Goal: Find contact information: Find contact information

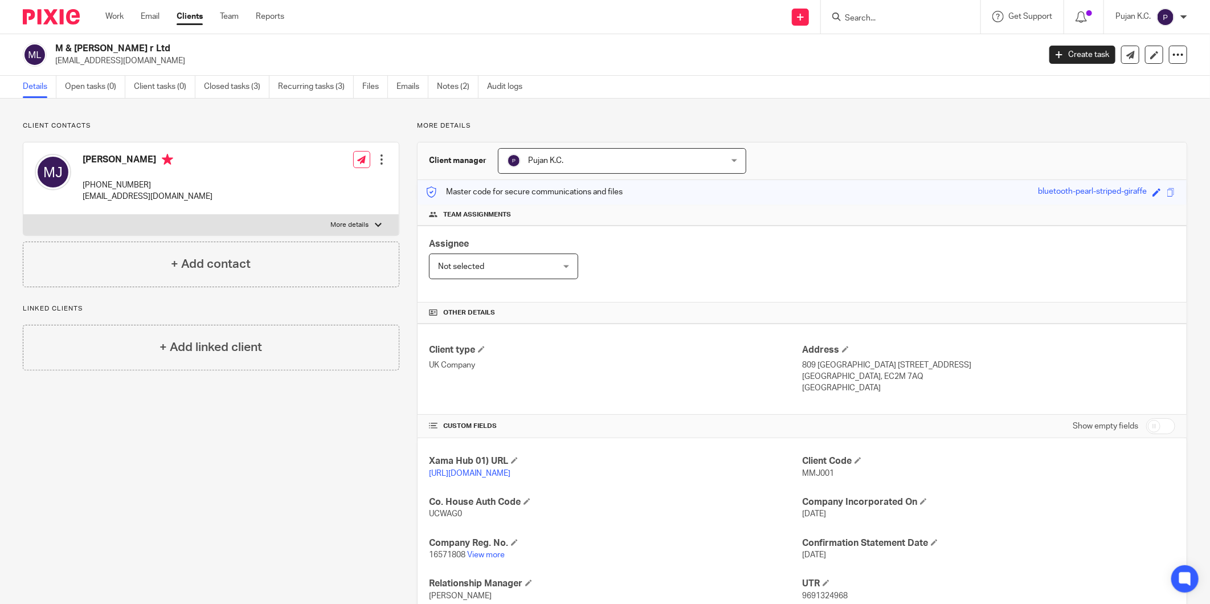
scroll to position [121, 0]
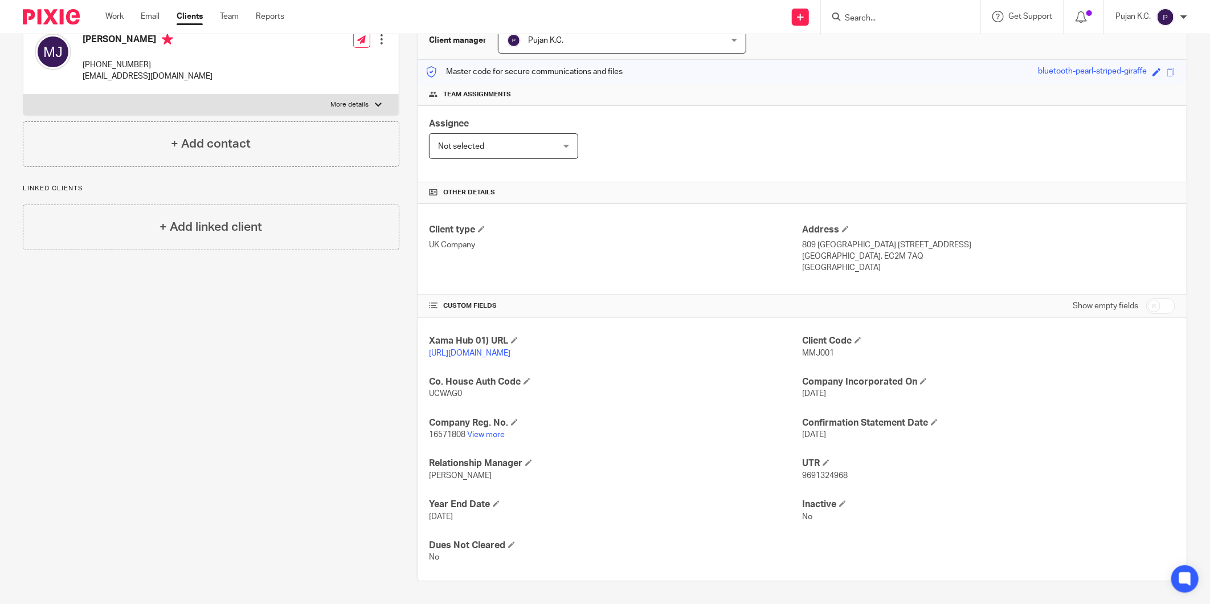
click at [910, 20] on input "Search" at bounding box center [894, 19] width 103 height 10
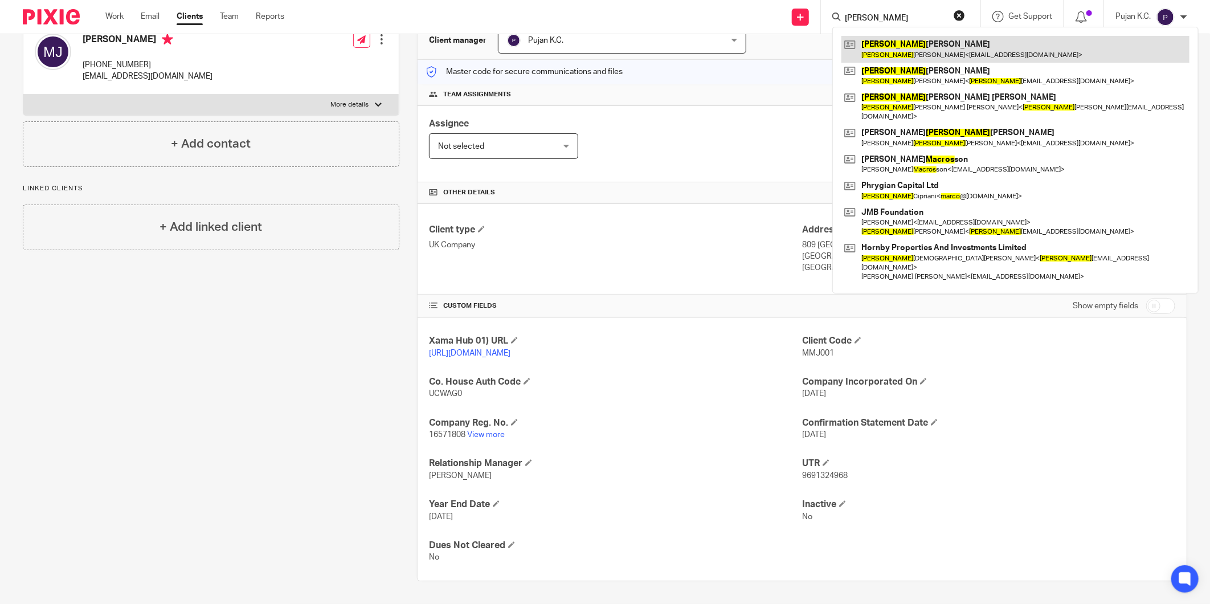
type input "[PERSON_NAME]"
click at [907, 48] on link at bounding box center [1015, 49] width 348 height 26
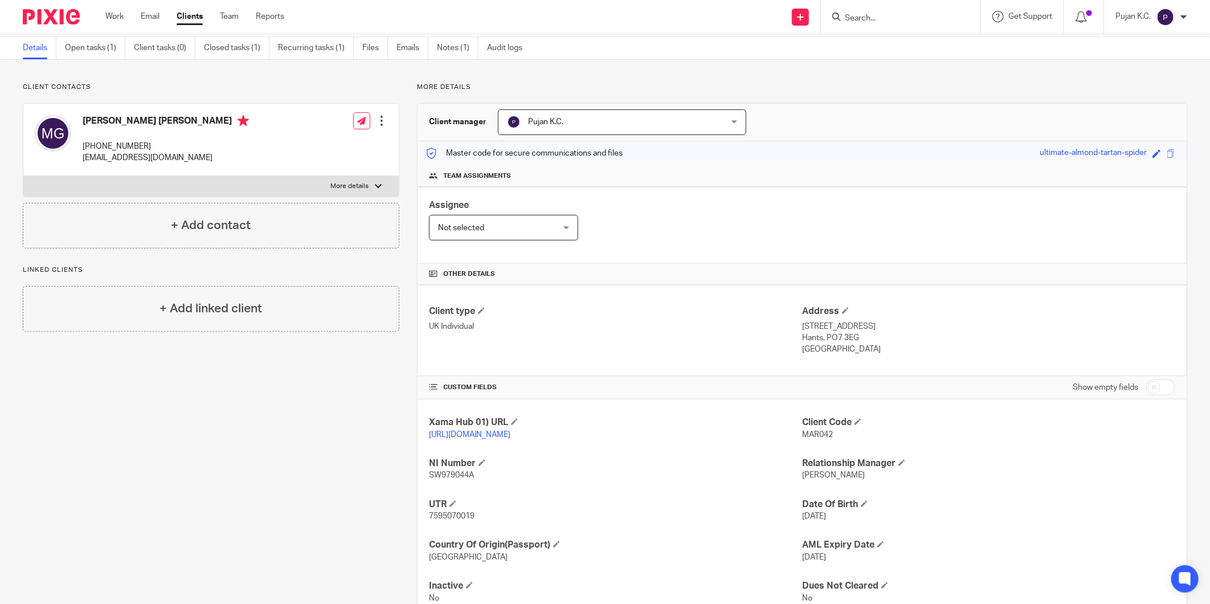
scroll to position [80, 0]
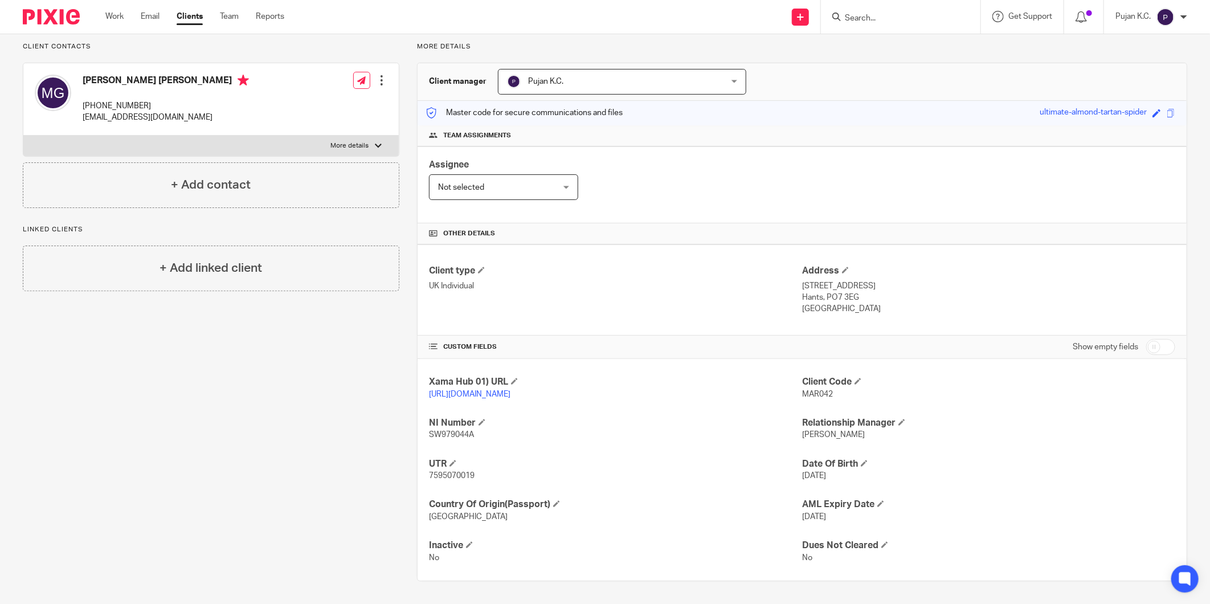
click at [442, 478] on span "7595070019" at bounding box center [452, 476] width 46 height 8
copy span "7595070019"
click at [441, 475] on span "7595070019" at bounding box center [452, 476] width 46 height 8
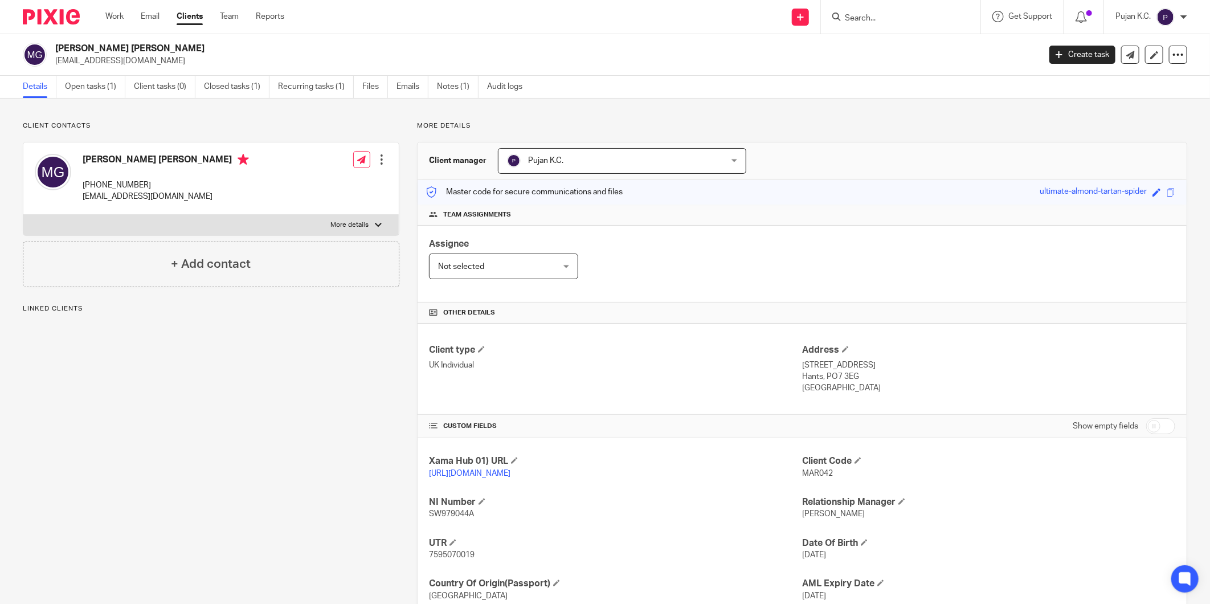
click at [879, 24] on div at bounding box center [900, 17] width 159 height 34
click at [879, 19] on input "Search" at bounding box center [894, 19] width 103 height 10
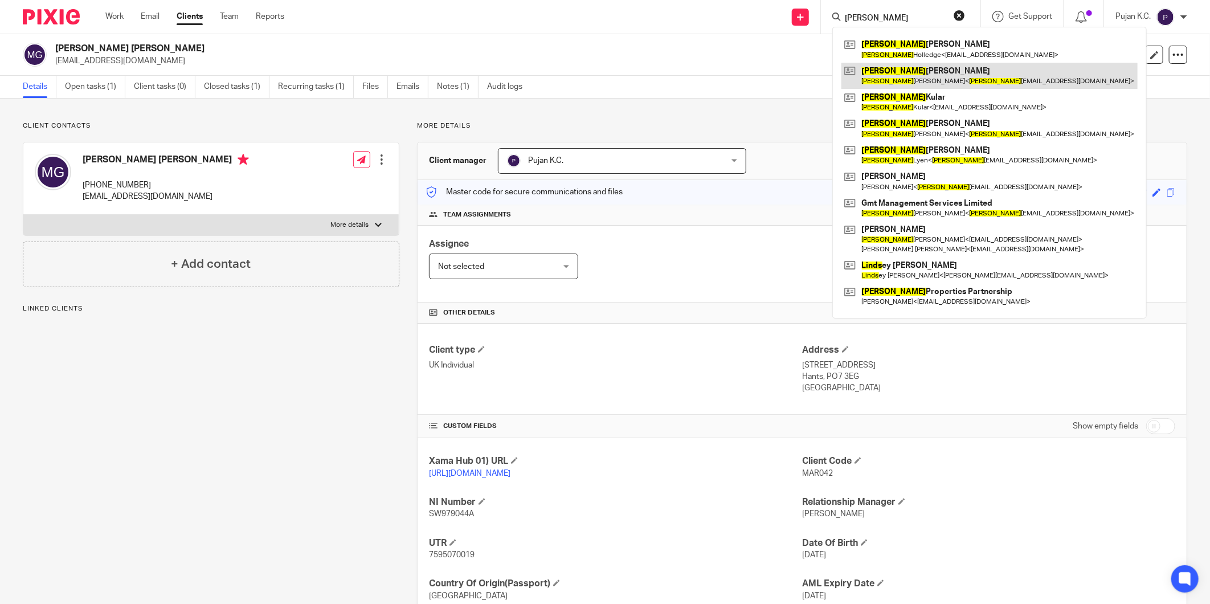
type input "linda"
click at [885, 83] on link at bounding box center [989, 76] width 296 height 26
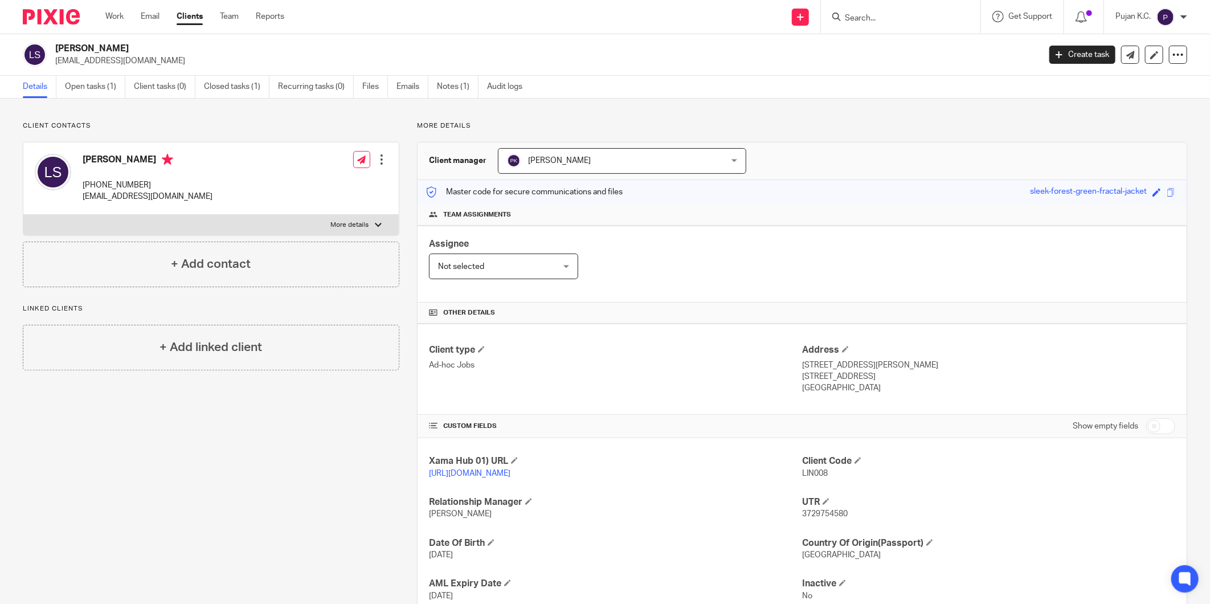
drag, startPoint x: 150, startPoint y: 183, endPoint x: 81, endPoint y: 183, distance: 68.9
click at [81, 183] on div "Linda Frances Smart +447921 678 862 lindafsmart@gmail.com" at bounding box center [124, 178] width 178 height 60
copy p "+447921 678 862"
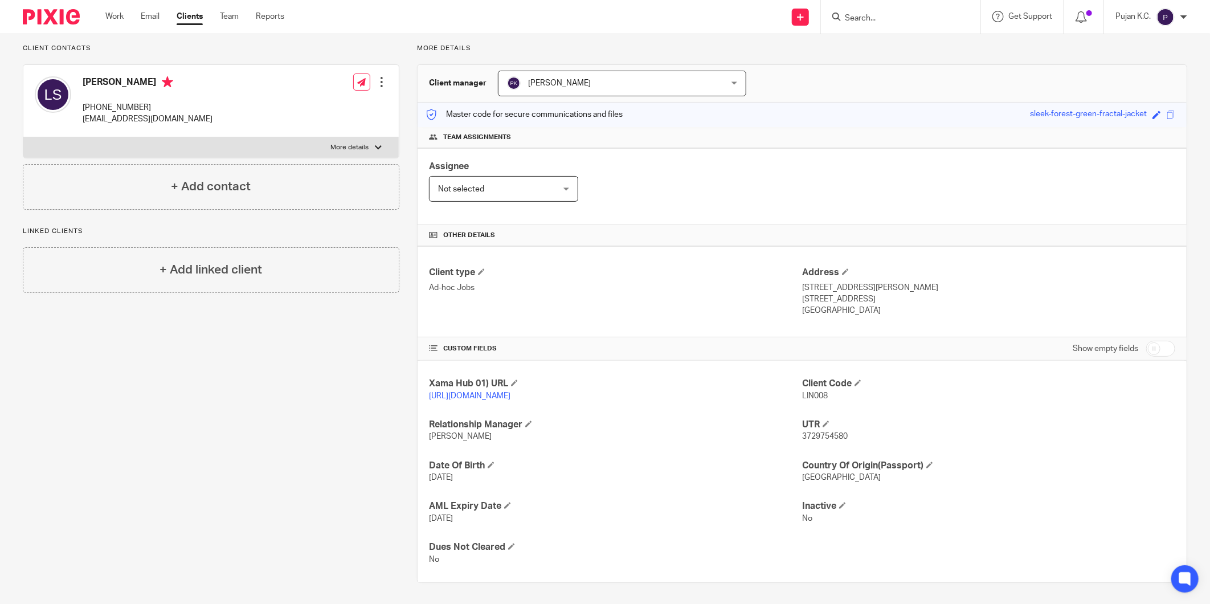
scroll to position [80, 0]
click at [830, 434] on span "3729754580" at bounding box center [825, 435] width 46 height 8
copy span "3729754580"
click at [874, 10] on form at bounding box center [903, 17] width 121 height 14
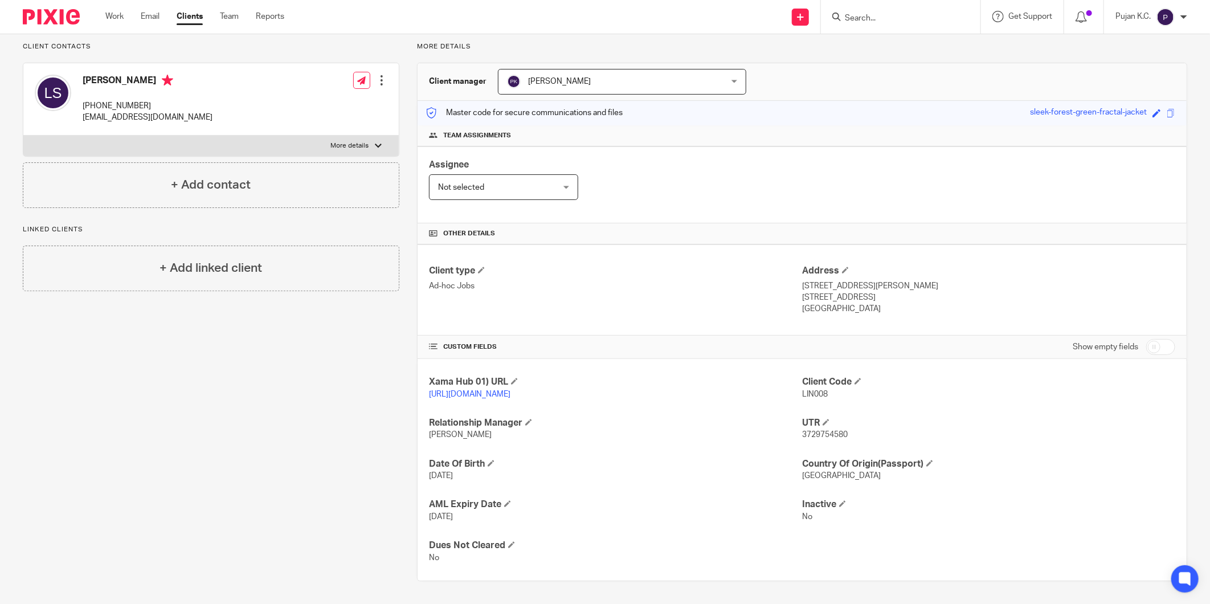
click at [874, 17] on input "Search" at bounding box center [894, 19] width 103 height 10
type input "jewel"
